Goal: Check status: Check status

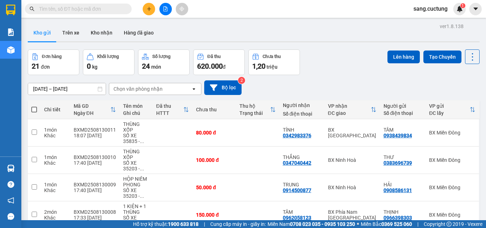
click at [64, 86] on input "[DATE] – [DATE]" at bounding box center [66, 88] width 77 height 11
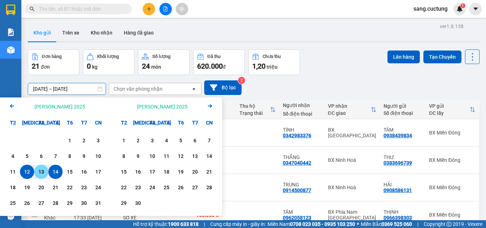
click at [42, 172] on div "13" at bounding box center [41, 171] width 10 height 9
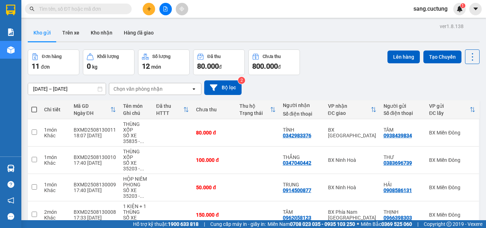
click at [84, 88] on input "[DATE] – [DATE]" at bounding box center [66, 88] width 77 height 11
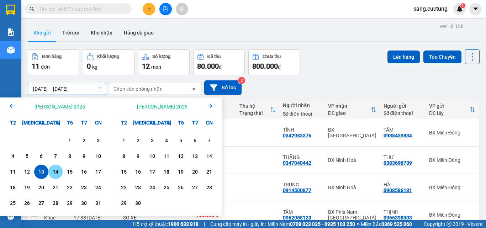
click at [59, 172] on div "14" at bounding box center [55, 171] width 10 height 9
click at [59, 171] on div "14" at bounding box center [55, 171] width 10 height 9
type input "[DATE] – [DATE]"
